Goal: Task Accomplishment & Management: Use online tool/utility

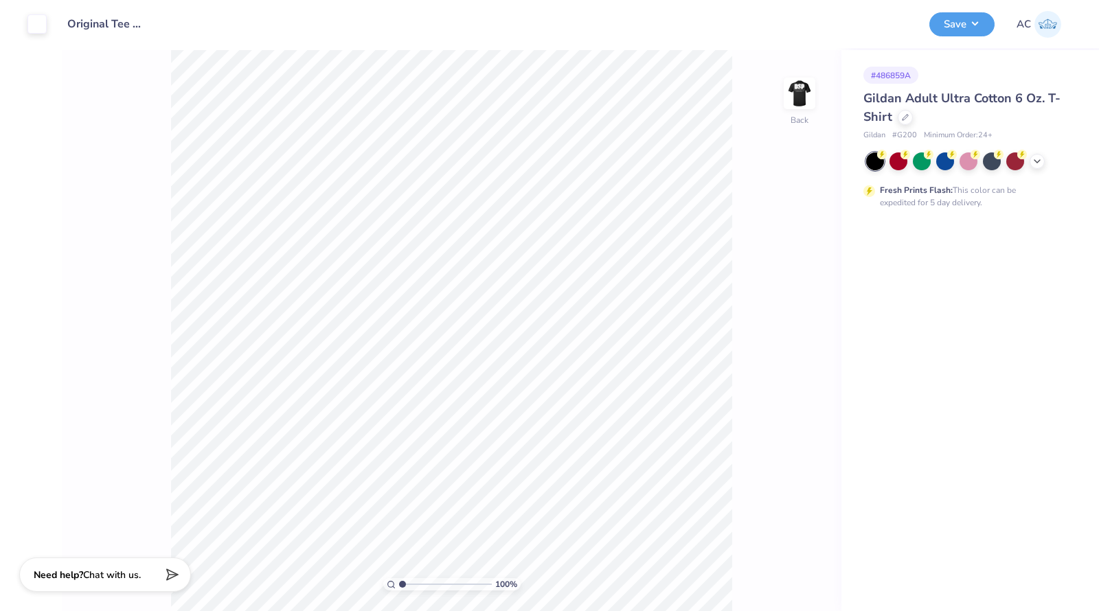
click at [901, 116] on div at bounding box center [905, 117] width 15 height 15
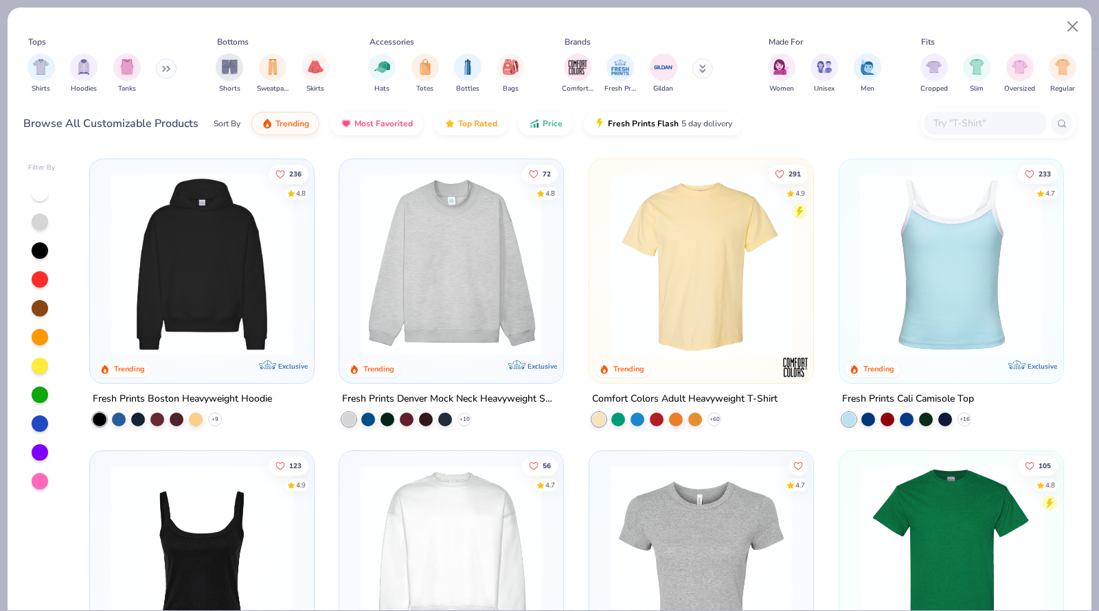
click at [974, 118] on input "text" at bounding box center [985, 123] width 106 height 16
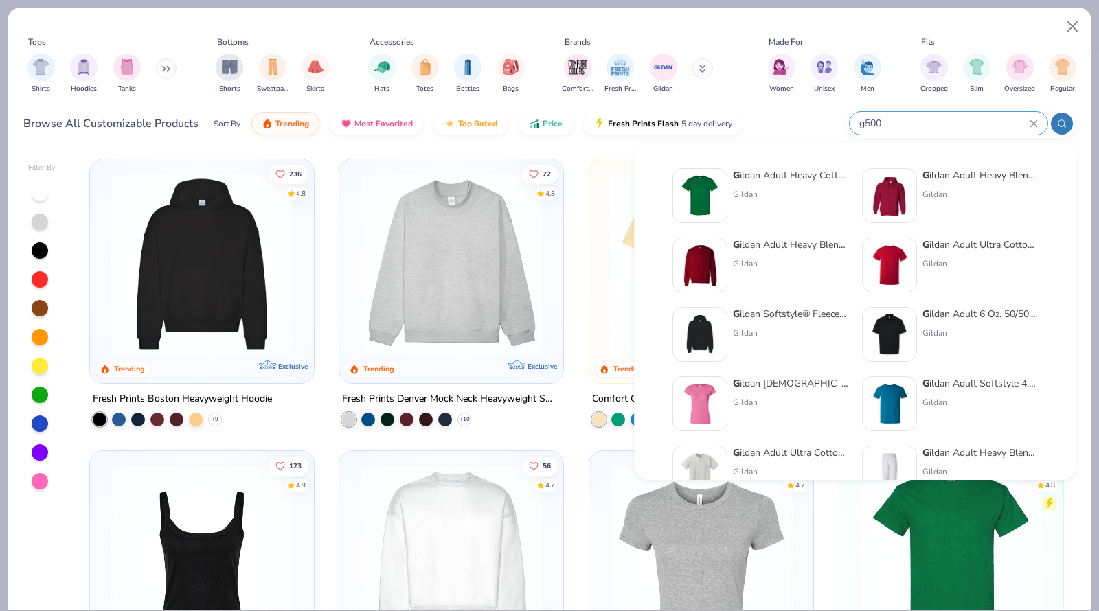
type input "g500"
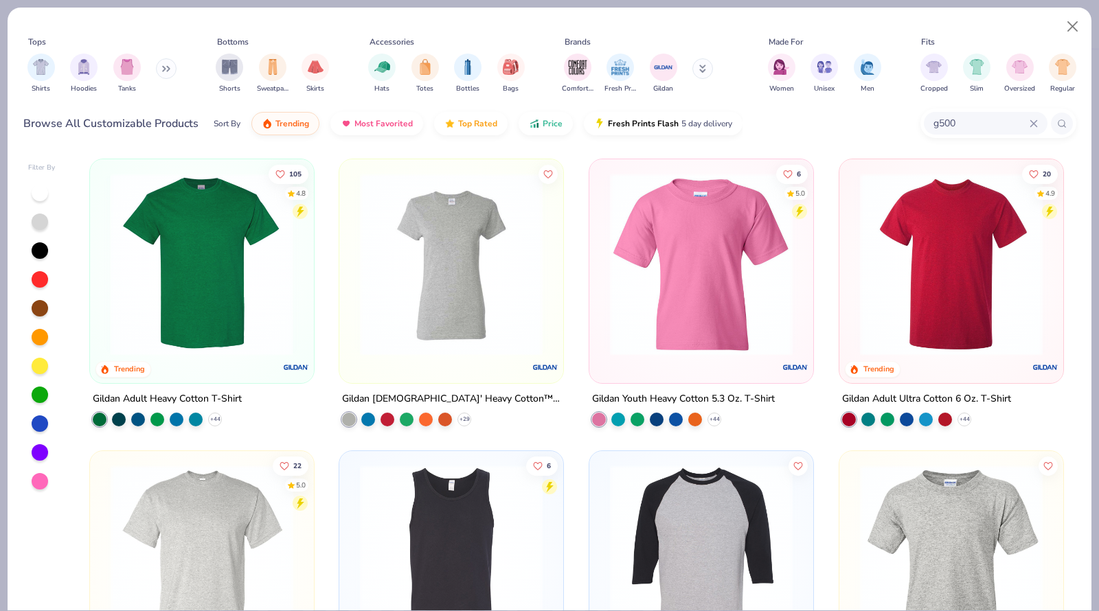
click at [254, 296] on img at bounding box center [202, 264] width 196 height 183
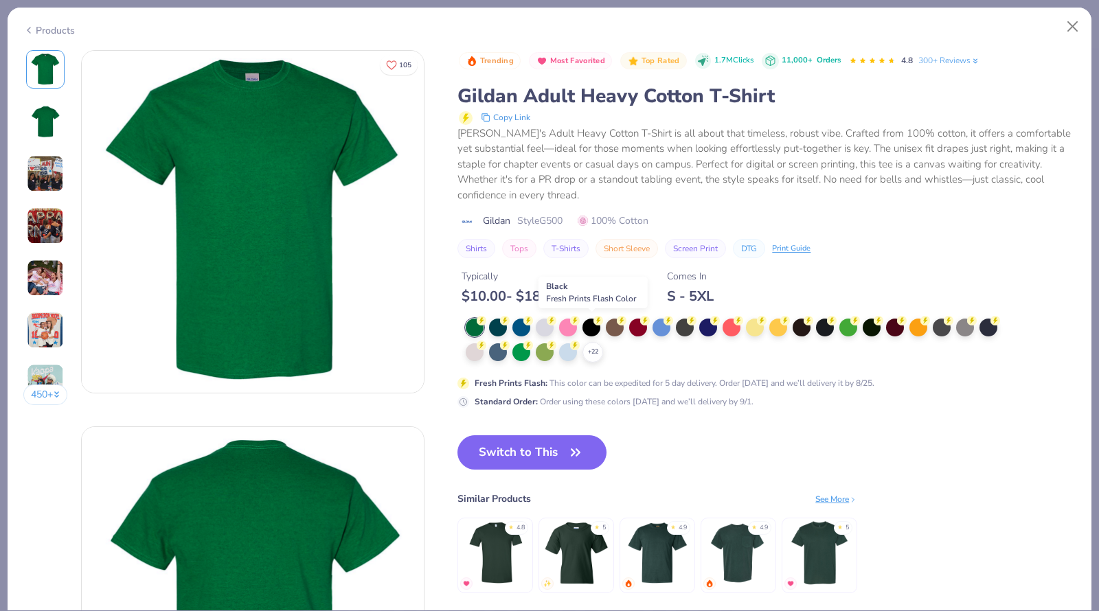
click at [590, 326] on div at bounding box center [592, 328] width 18 height 18
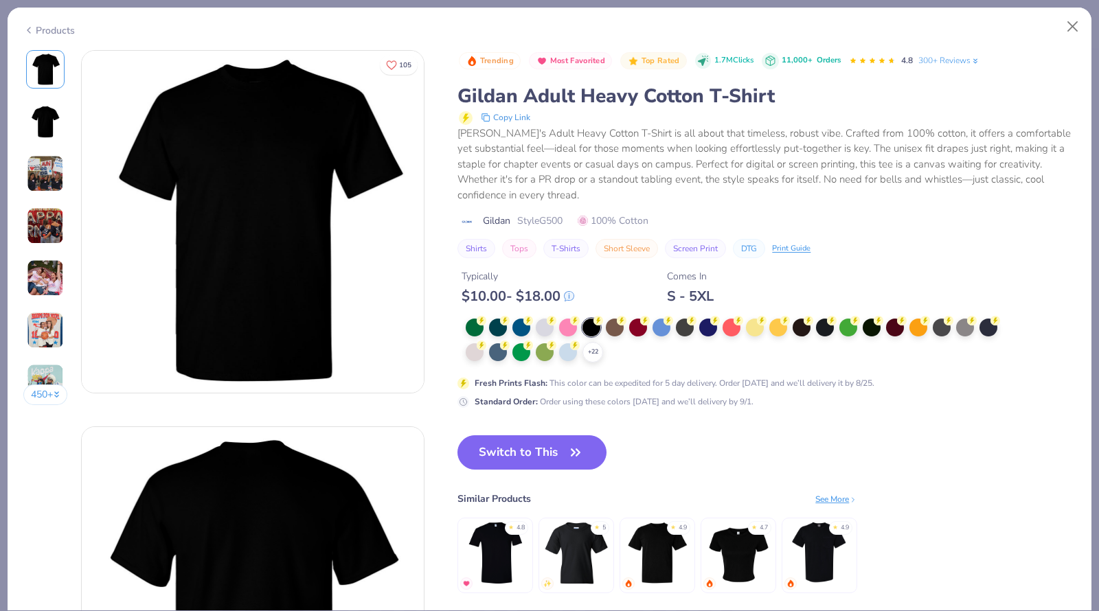
click at [539, 457] on button "Switch to This" at bounding box center [532, 453] width 149 height 34
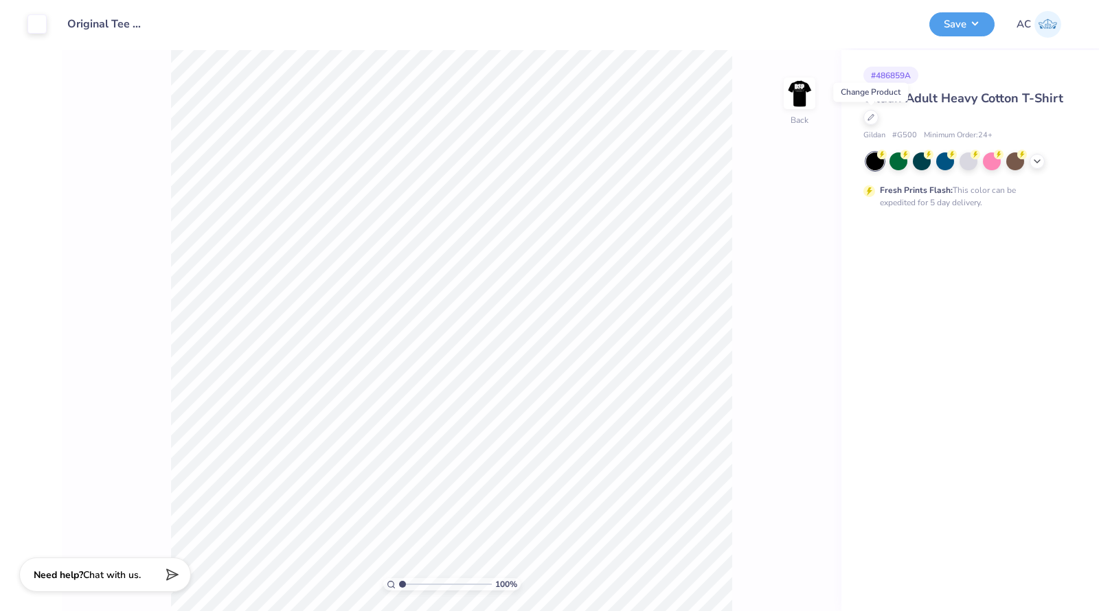
click at [964, 22] on button "Save" at bounding box center [962, 24] width 65 height 24
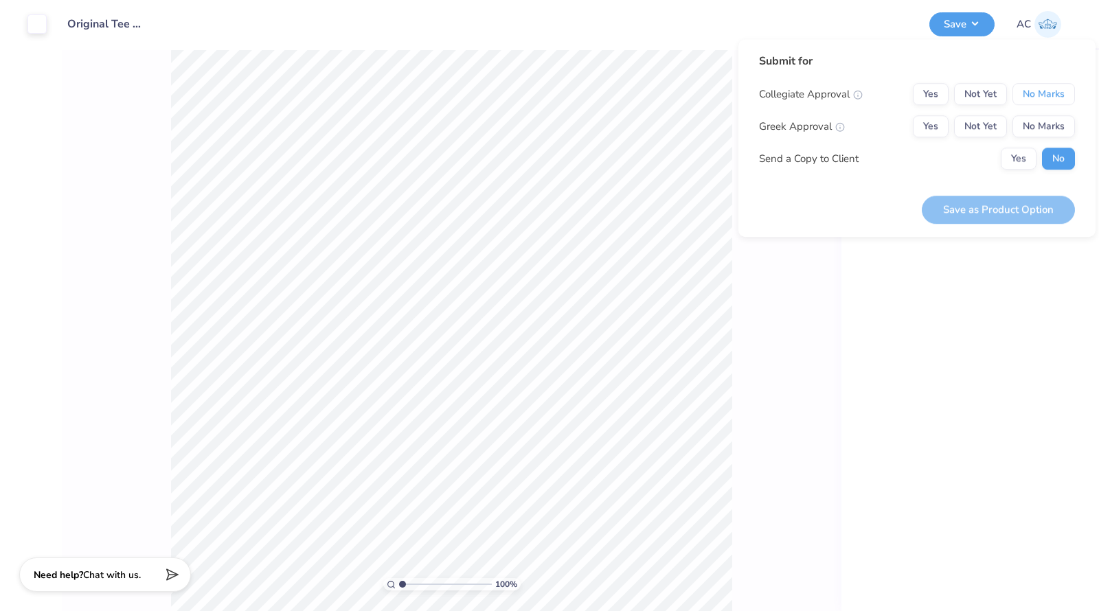
click at [1033, 94] on button "No Marks" at bounding box center [1044, 94] width 63 height 22
click at [935, 127] on button "Yes" at bounding box center [931, 126] width 36 height 22
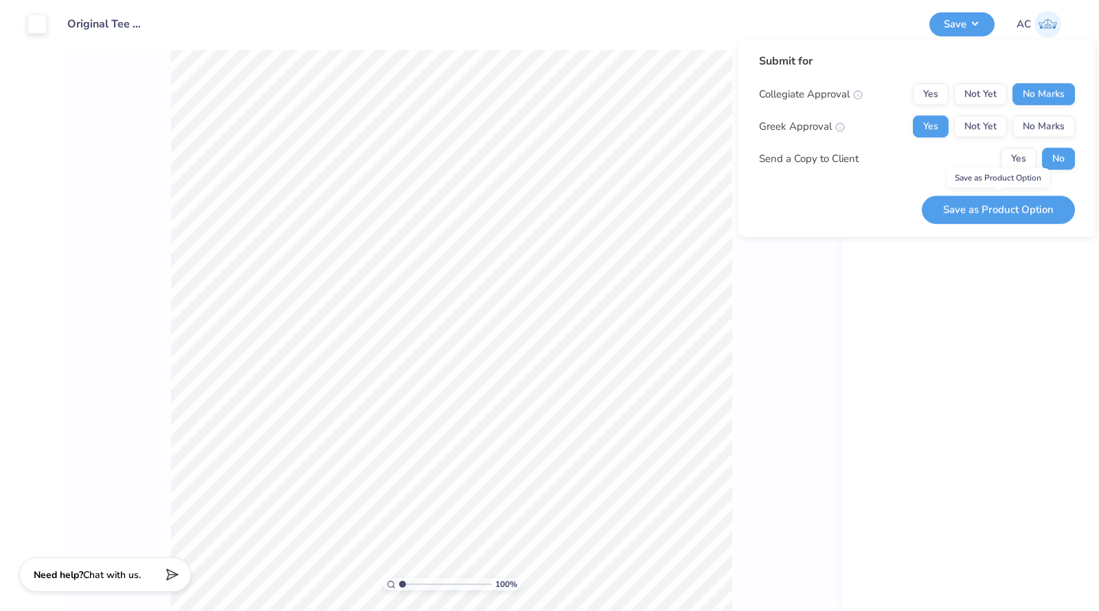
click at [976, 206] on button "Save as Product Option" at bounding box center [998, 210] width 153 height 28
